Goal: Navigation & Orientation: Find specific page/section

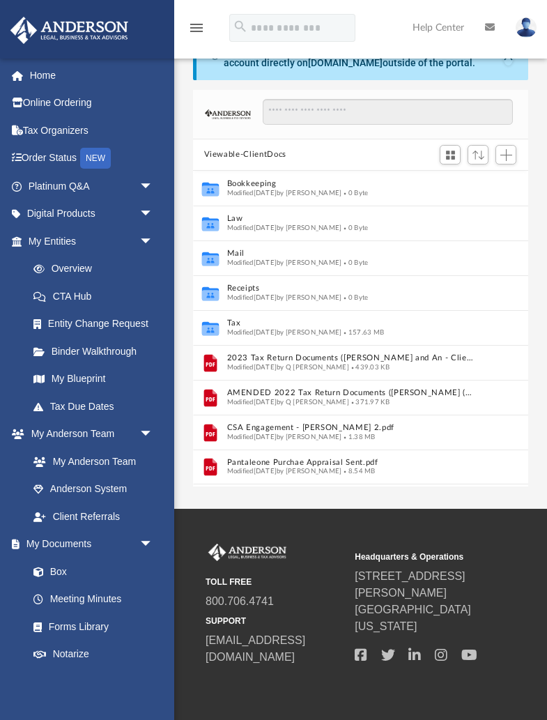
scroll to position [317, 335]
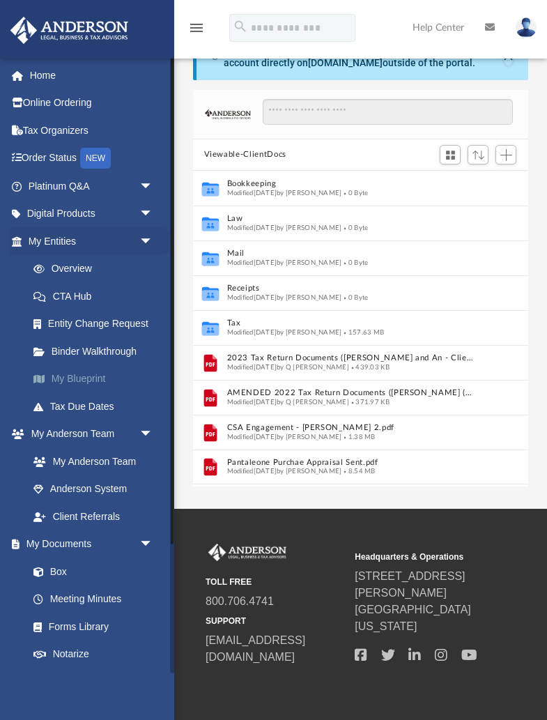
click at [90, 376] on link "My Blueprint" at bounding box center [97, 379] width 155 height 28
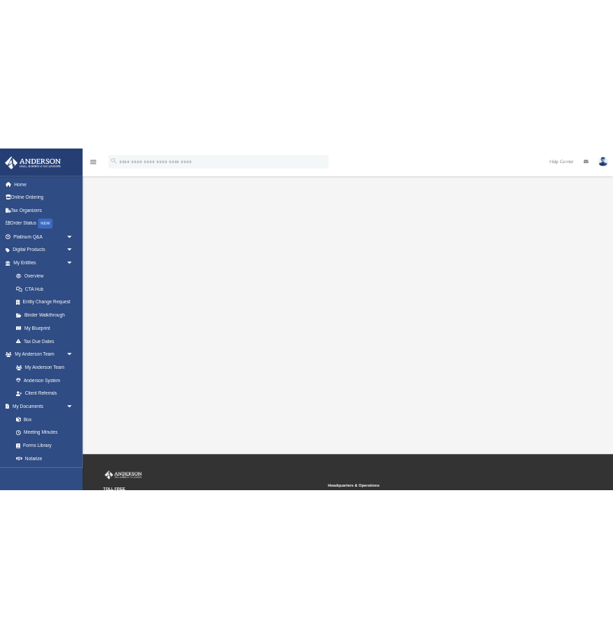
scroll to position [56, 0]
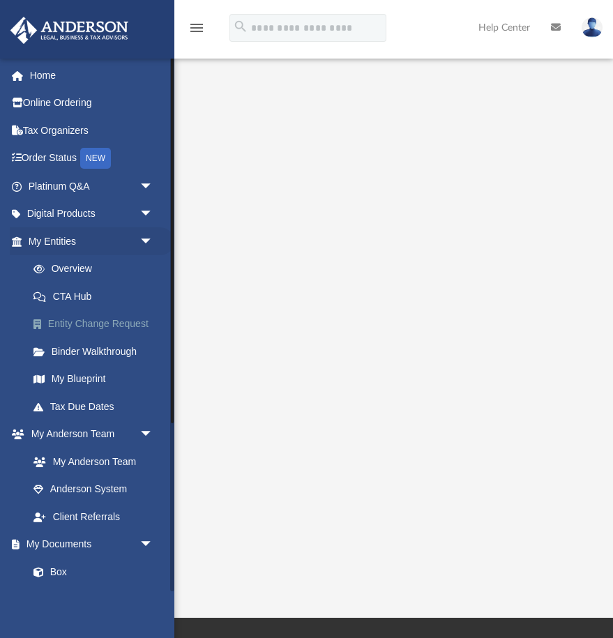
click at [142, 323] on link "Entity Change Request" at bounding box center [97, 324] width 155 height 28
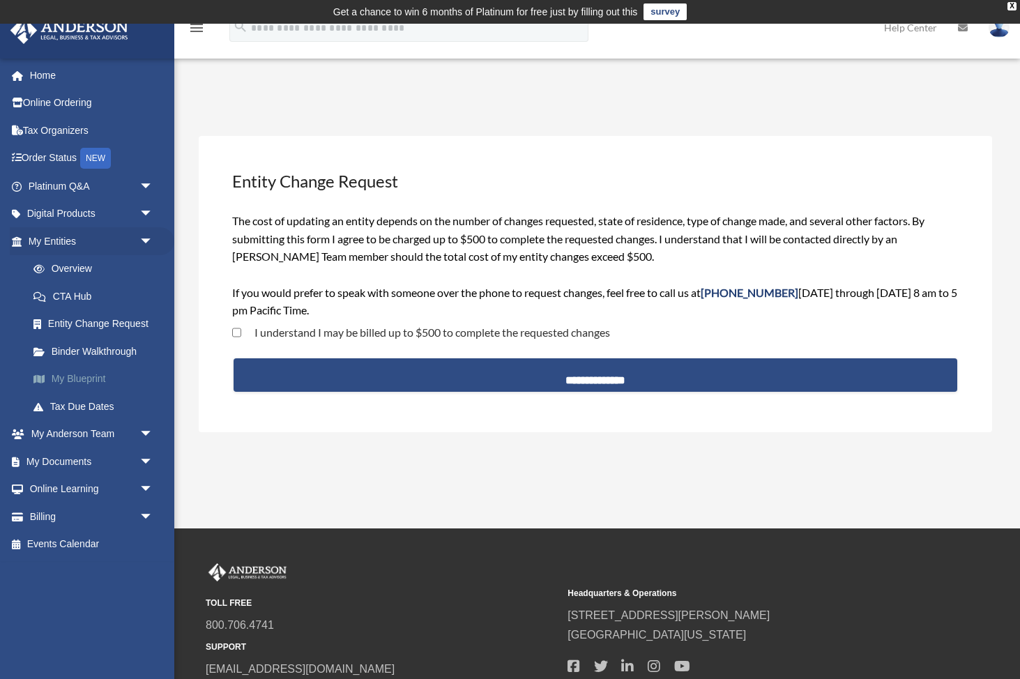
click at [73, 376] on link "My Blueprint" at bounding box center [97, 379] width 155 height 28
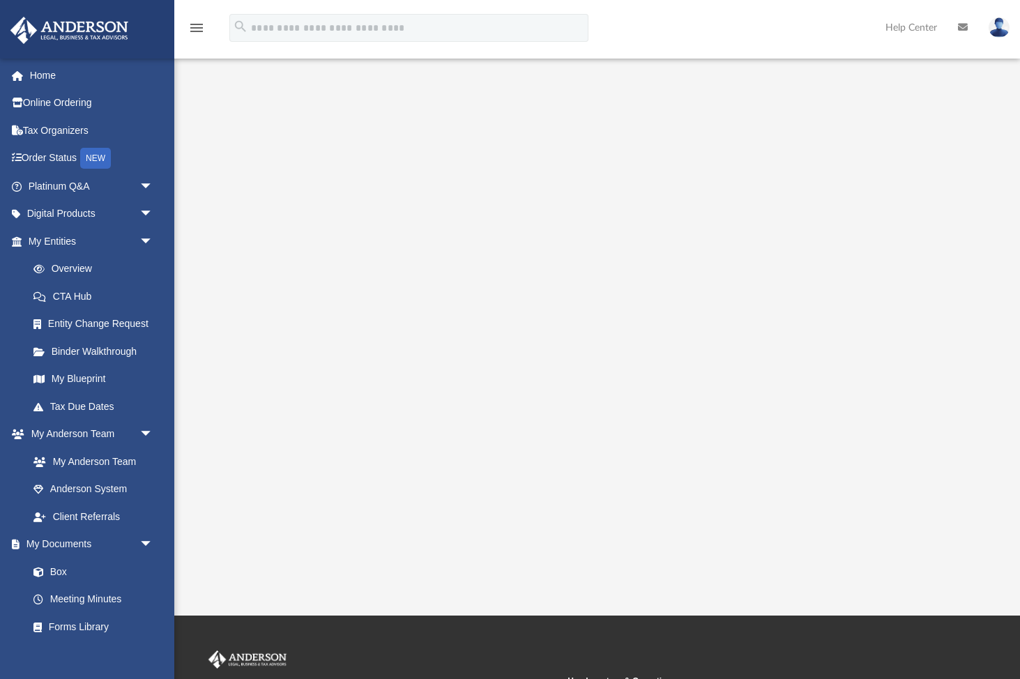
scroll to position [91, 0]
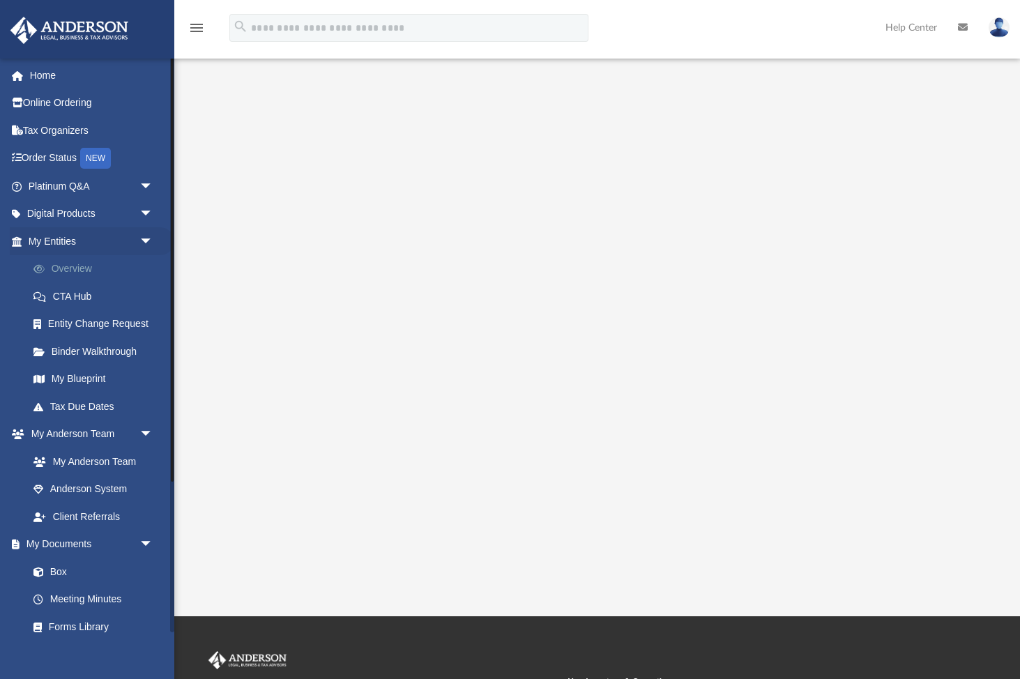
click at [68, 270] on link "Overview" at bounding box center [97, 269] width 155 height 28
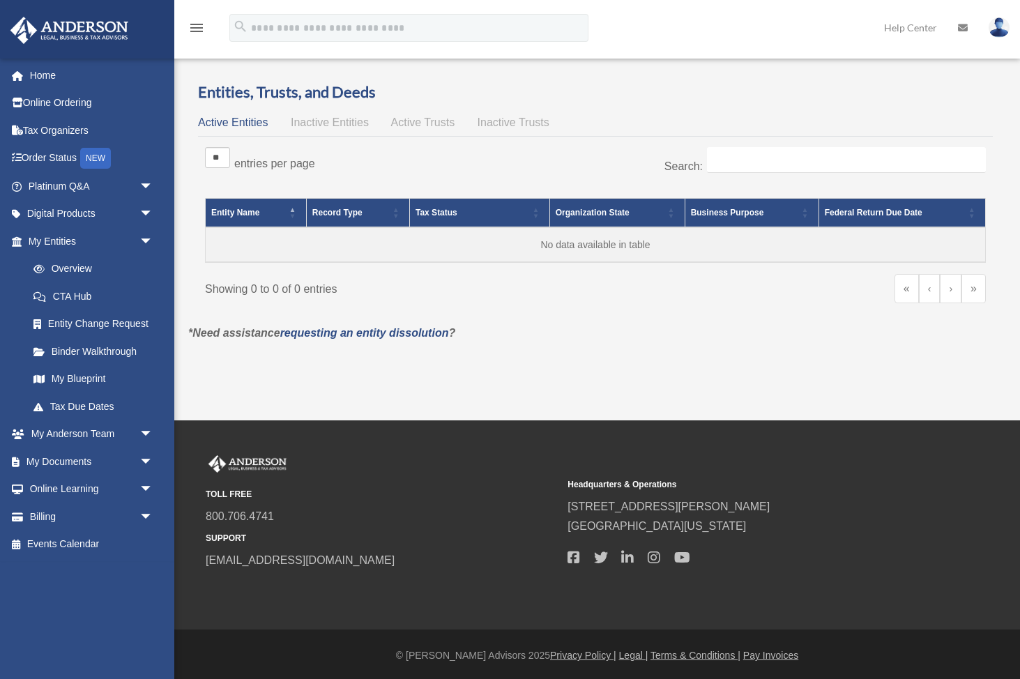
click at [71, 266] on div "angela@coterie17.com Sign Out angela@coterie17.com Home Online Ordering Tax Org…" at bounding box center [87, 397] width 174 height 679
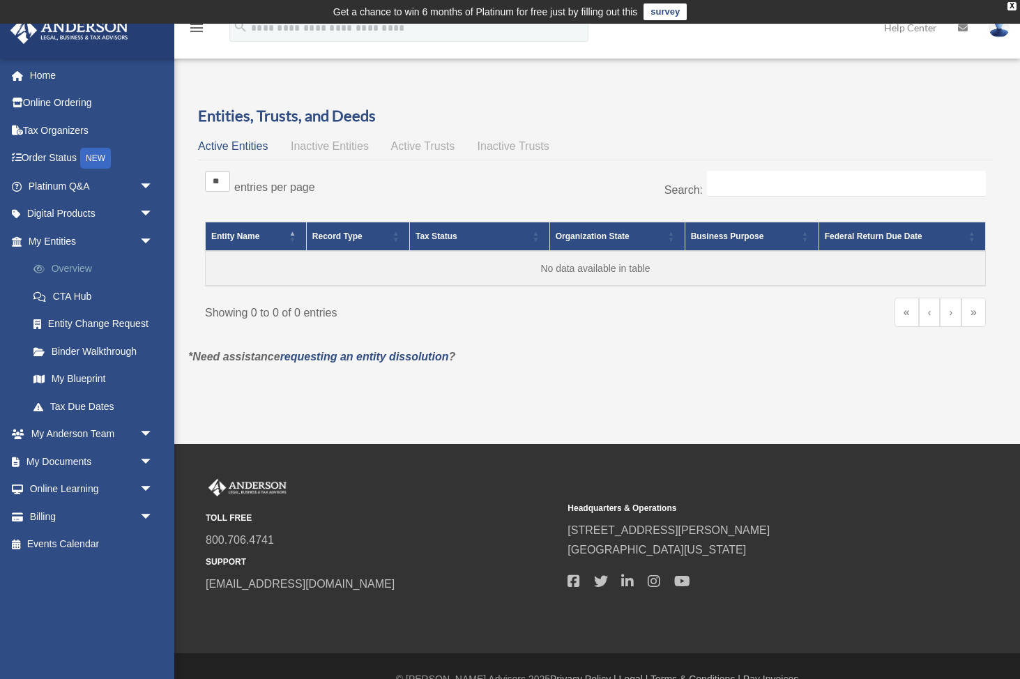
click at [77, 266] on link "Overview" at bounding box center [97, 269] width 155 height 28
click at [76, 295] on link "CTA Hub" at bounding box center [97, 296] width 155 height 28
click at [77, 320] on link "Entity Change Request" at bounding box center [97, 324] width 155 height 28
click at [79, 354] on link "Binder Walkthrough" at bounding box center [97, 351] width 155 height 28
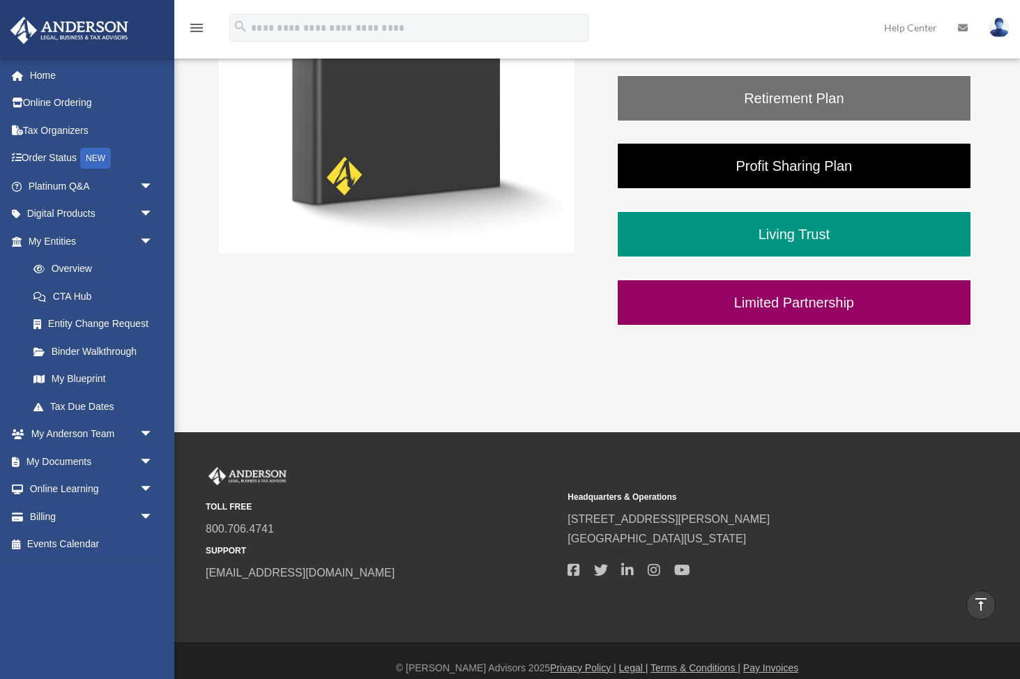
scroll to position [416, 0]
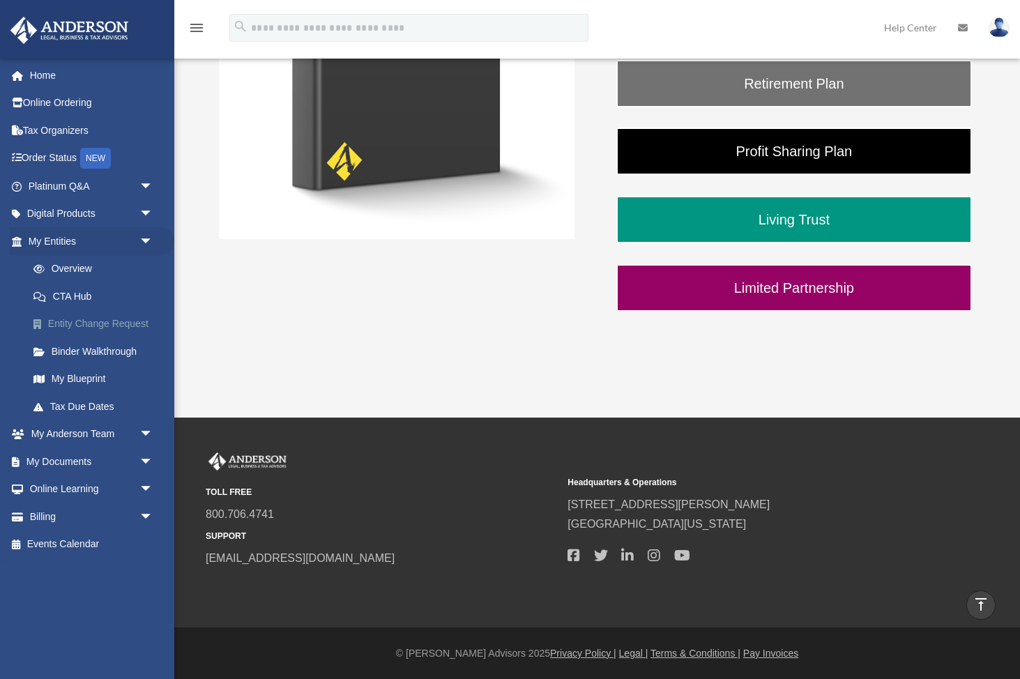
click at [118, 323] on link "Entity Change Request" at bounding box center [97, 324] width 155 height 28
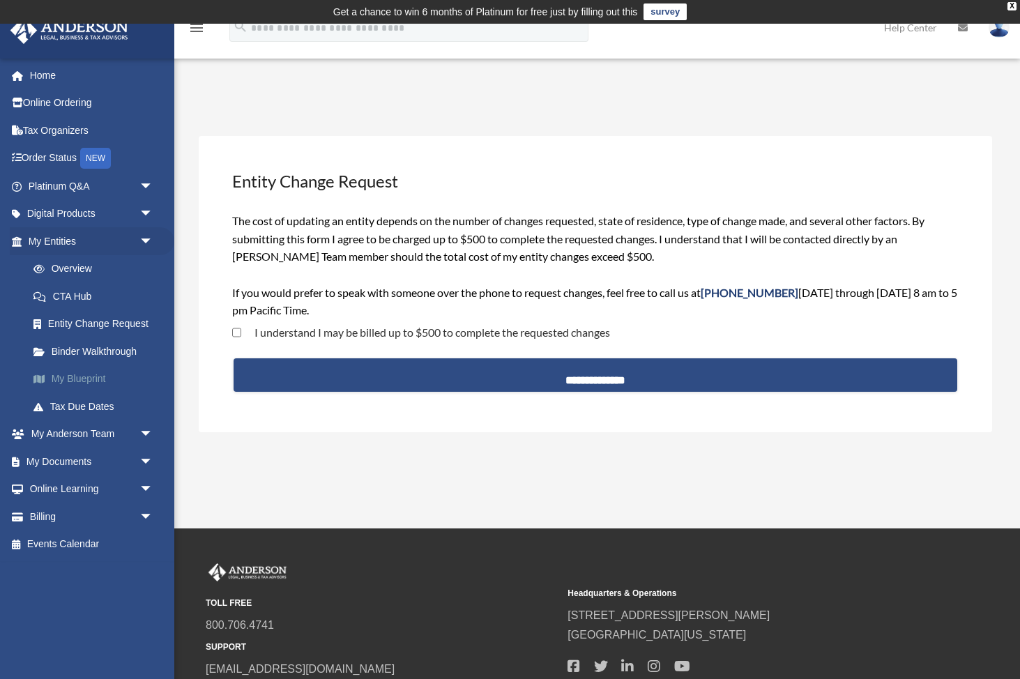
click at [89, 376] on link "My Blueprint" at bounding box center [97, 379] width 155 height 28
